Goal: Information Seeking & Learning: Compare options

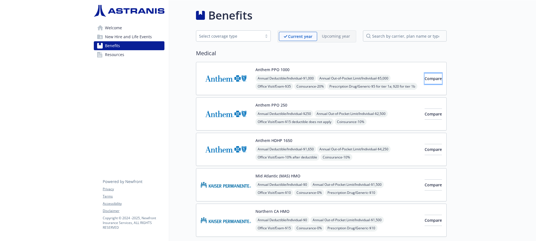
click at [426, 75] on button "Compare" at bounding box center [432, 78] width 17 height 11
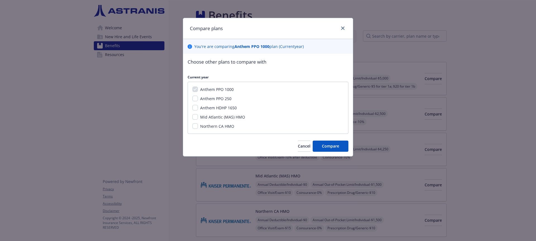
click at [199, 115] on div "Mid Atlantic (MAS) HMO" at bounding box center [222, 117] width 48 height 6
click at [196, 115] on input "Mid Atlantic (MAS) HMO" at bounding box center [195, 117] width 6 height 6
checkbox input "true"
click at [340, 146] on button "Compare" at bounding box center [331, 146] width 36 height 11
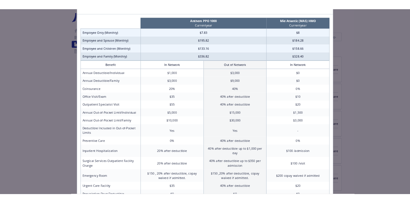
scroll to position [30, 0]
